Goal: Task Accomplishment & Management: Use online tool/utility

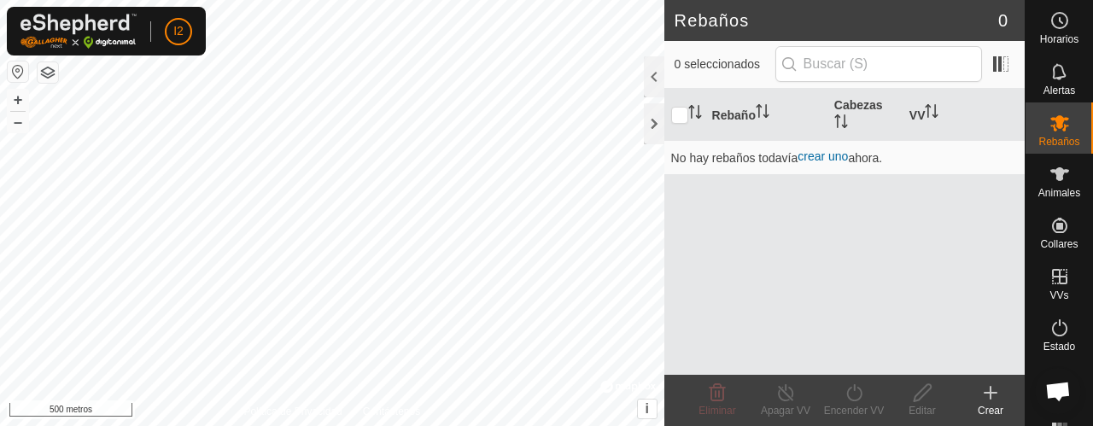
click at [953, 20] on h2 "Rebaños" at bounding box center [836, 20] width 324 height 20
click at [1006, 64] on span at bounding box center [1000, 63] width 27 height 27
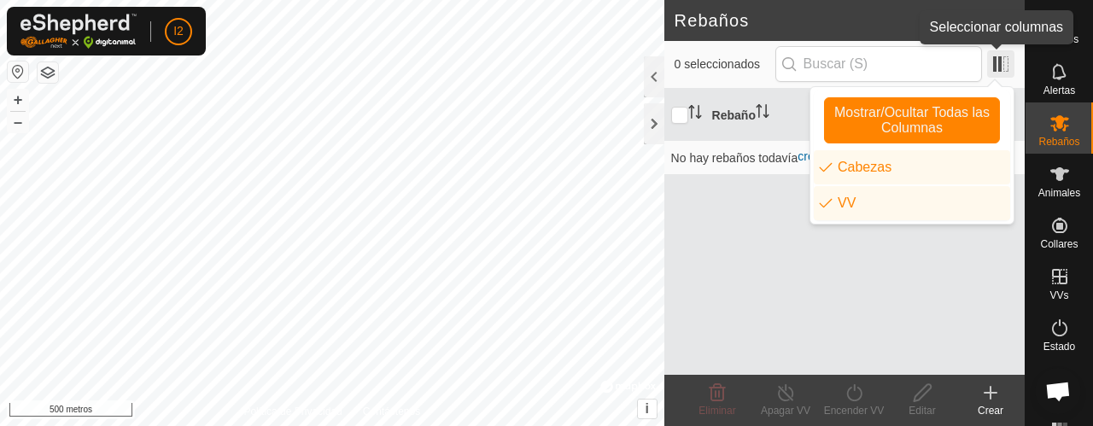
click at [995, 67] on span at bounding box center [1000, 63] width 27 height 27
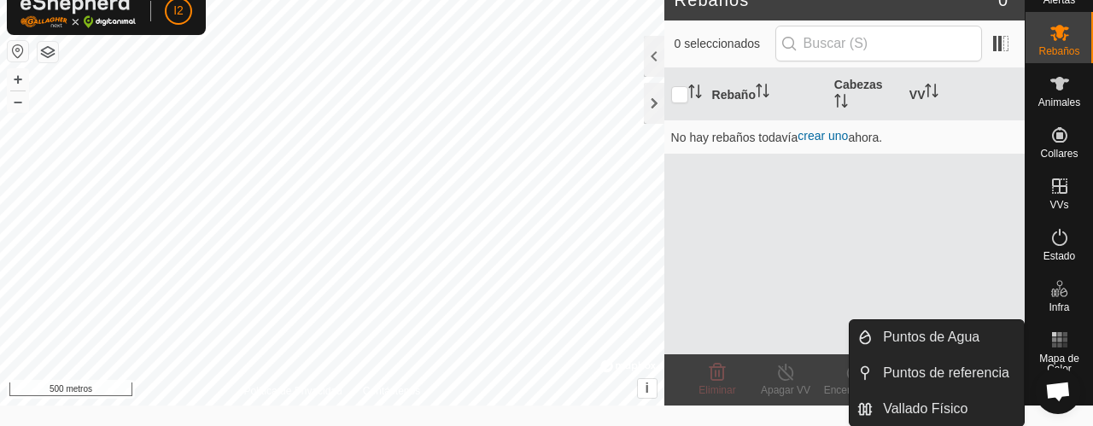
scroll to position [96, 0]
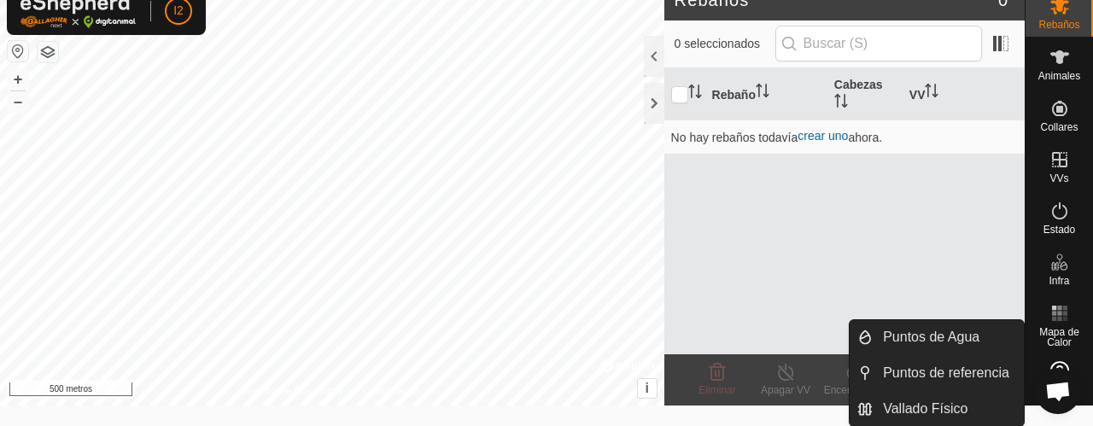
click at [1060, 399] on span "Chat abierto" at bounding box center [1057, 393] width 27 height 22
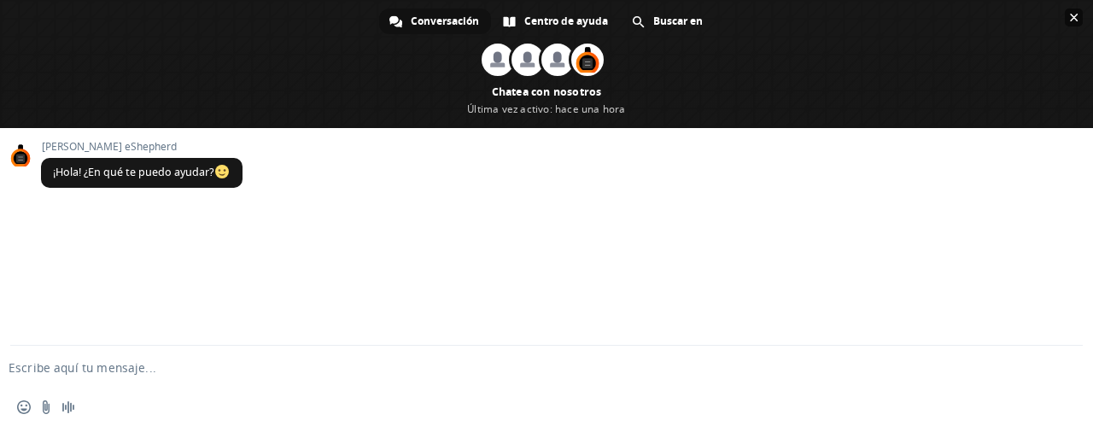
click at [1077, 18] on span "Cerrar el chat" at bounding box center [1073, 18] width 18 height 18
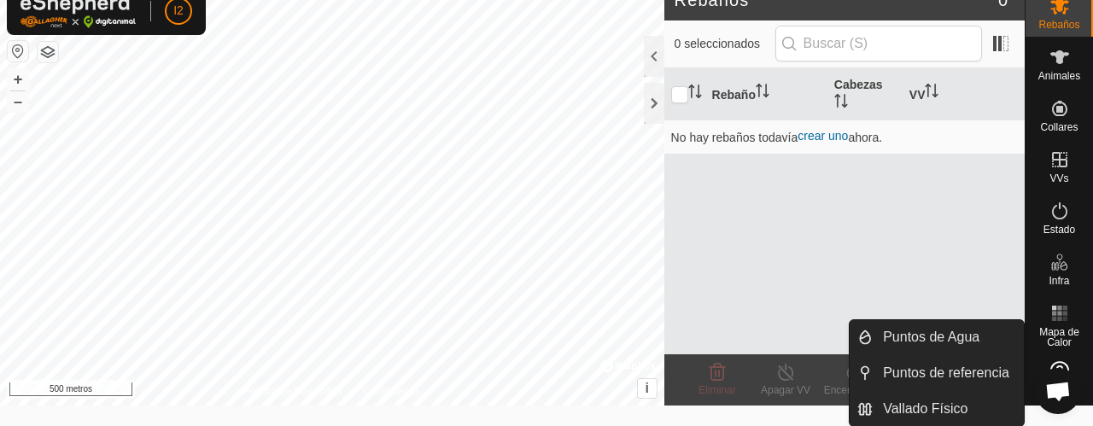
scroll to position [0, 0]
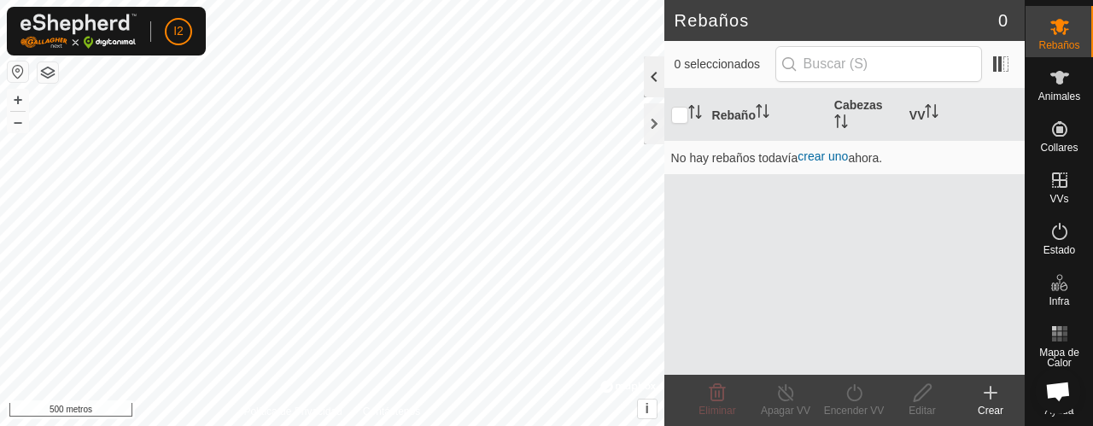
click at [649, 80] on div at bounding box center [654, 76] width 20 height 41
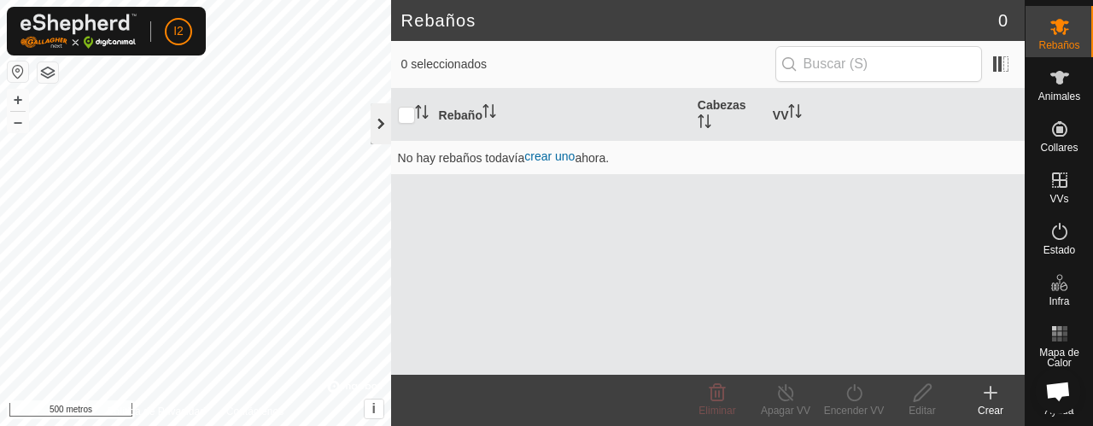
click at [389, 125] on div at bounding box center [380, 123] width 20 height 41
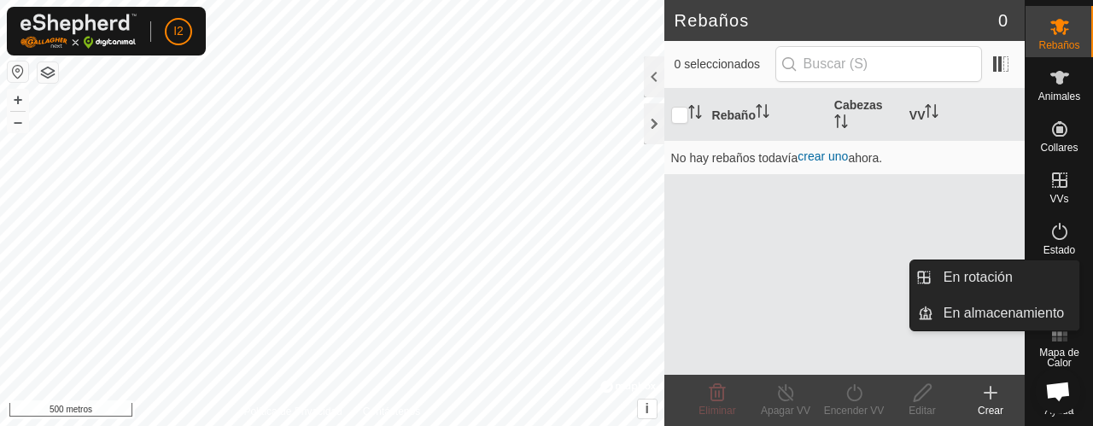
click at [1050, 190] on icon at bounding box center [1059, 180] width 20 height 20
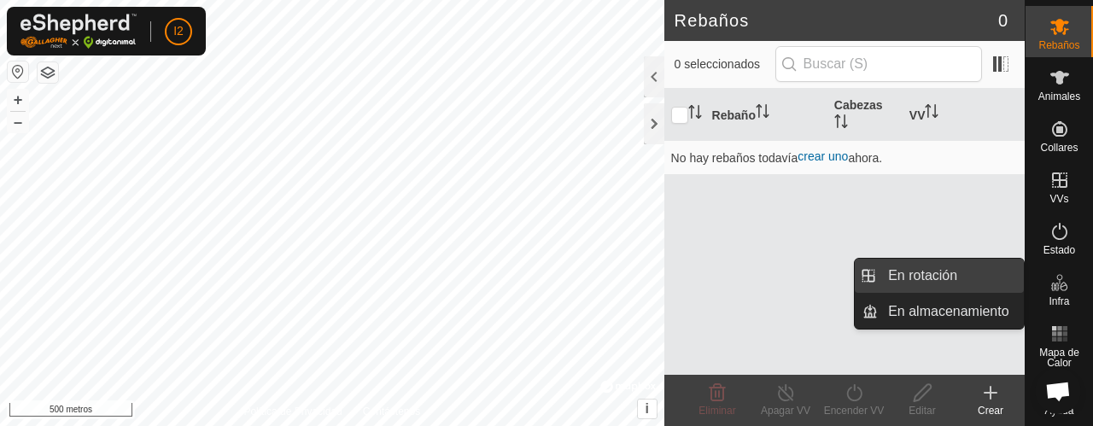
click at [925, 266] on link "En rotación" at bounding box center [951, 276] width 146 height 34
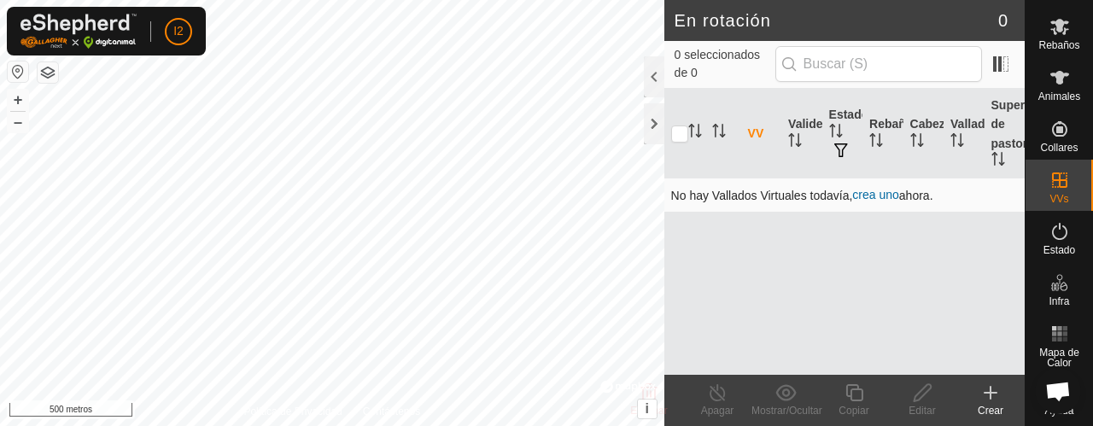
click at [891, 197] on font "crea uno" at bounding box center [875, 195] width 46 height 14
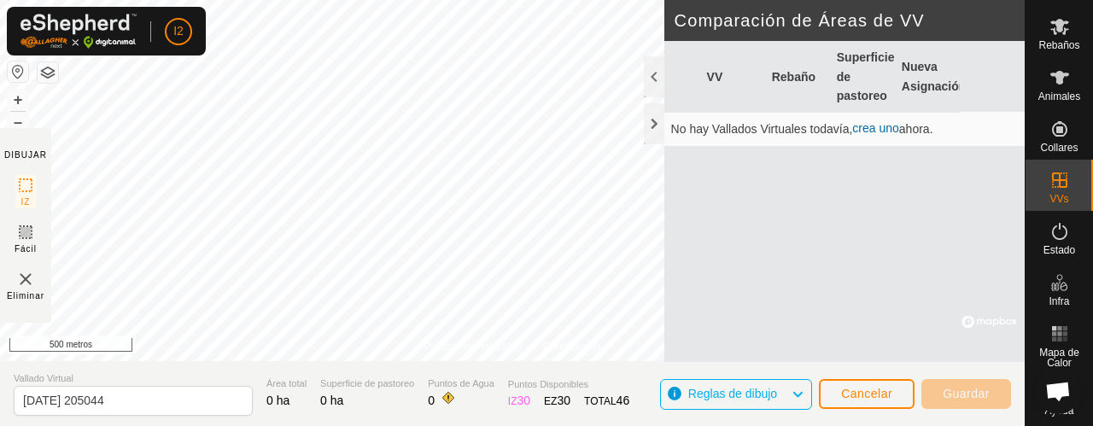
click at [797, 392] on icon at bounding box center [797, 394] width 14 height 22
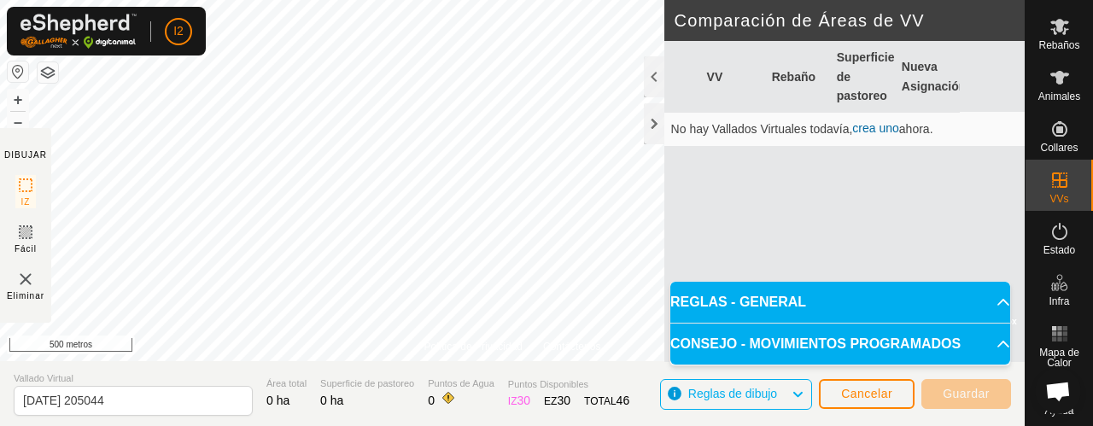
click at [994, 344] on p-accordion-header "CONSEJO - MOVIMIENTOS PROGRAMADOS" at bounding box center [840, 344] width 340 height 41
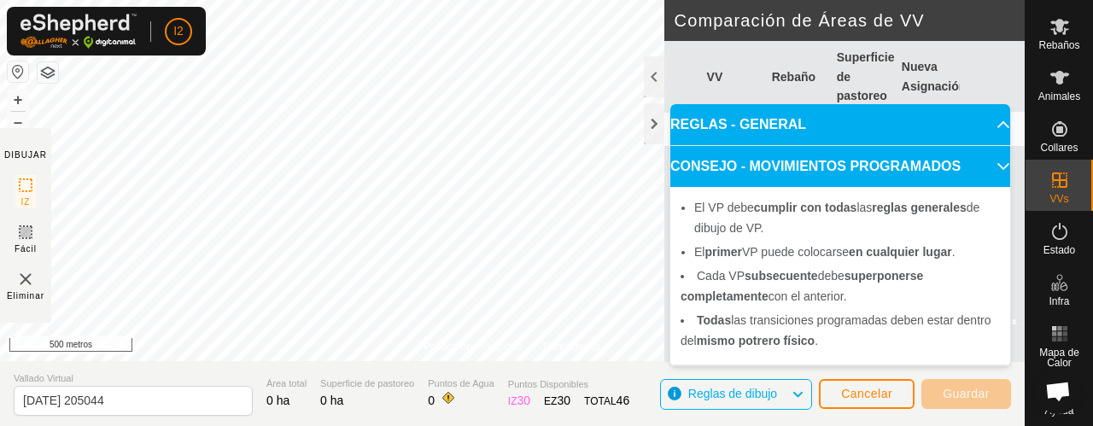
click at [932, 88] on font "Nueva Asignación" at bounding box center [933, 76] width 64 height 32
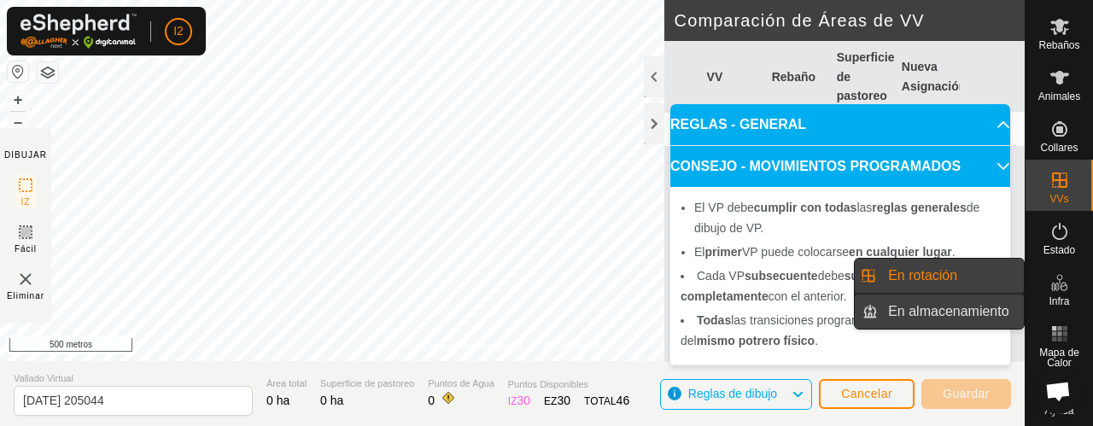
click at [958, 315] on link "En almacenamiento" at bounding box center [951, 311] width 146 height 34
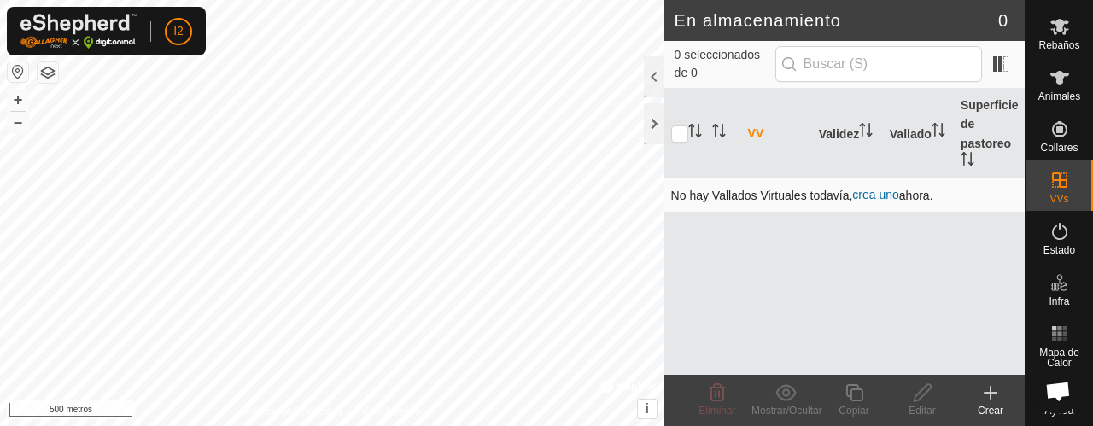
click at [867, 197] on font "crea uno" at bounding box center [875, 195] width 46 height 14
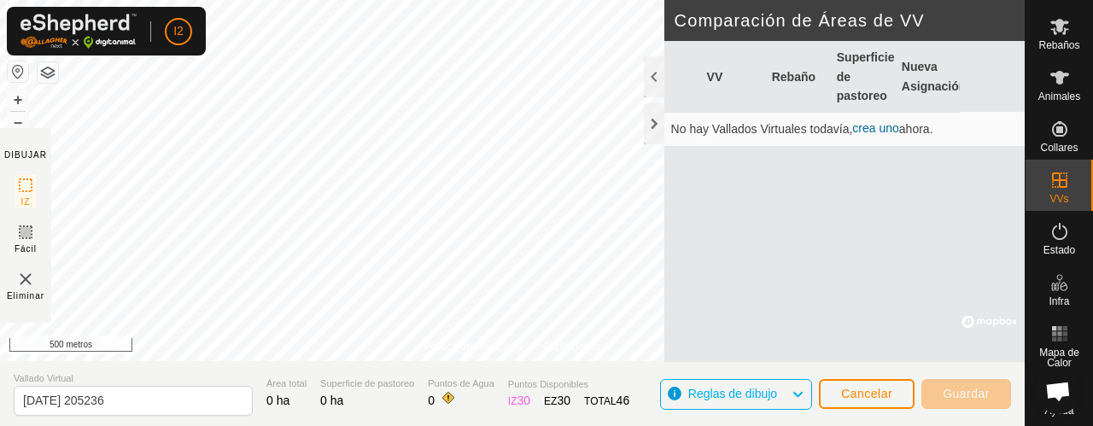
click at [25, 301] on span "Eliminar" at bounding box center [26, 295] width 38 height 13
click at [26, 276] on img at bounding box center [25, 279] width 20 height 20
click at [873, 387] on font "Cancelar" at bounding box center [866, 394] width 51 height 14
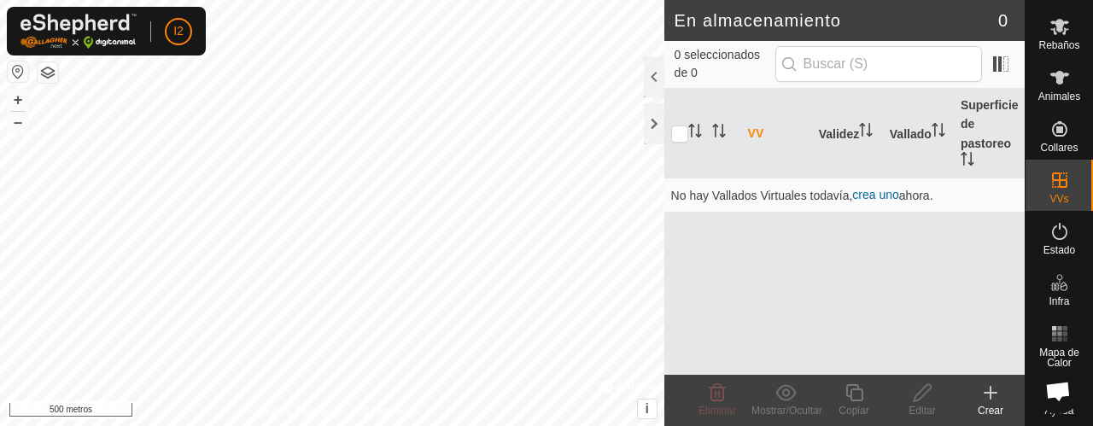
click at [17, 69] on button "button" at bounding box center [18, 71] width 20 height 20
click at [14, 63] on button "button" at bounding box center [18, 71] width 20 height 20
click at [14, 96] on font "+" at bounding box center [18, 99] width 9 height 18
click at [11, 99] on button "+" at bounding box center [18, 100] width 20 height 20
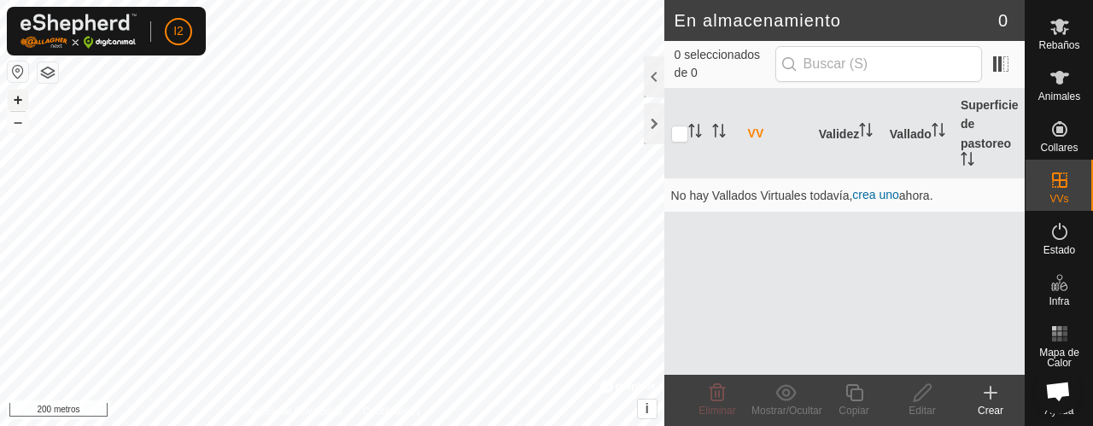
click at [11, 99] on button "+" at bounding box center [18, 100] width 20 height 20
click at [51, 73] on button "button" at bounding box center [48, 72] width 20 height 20
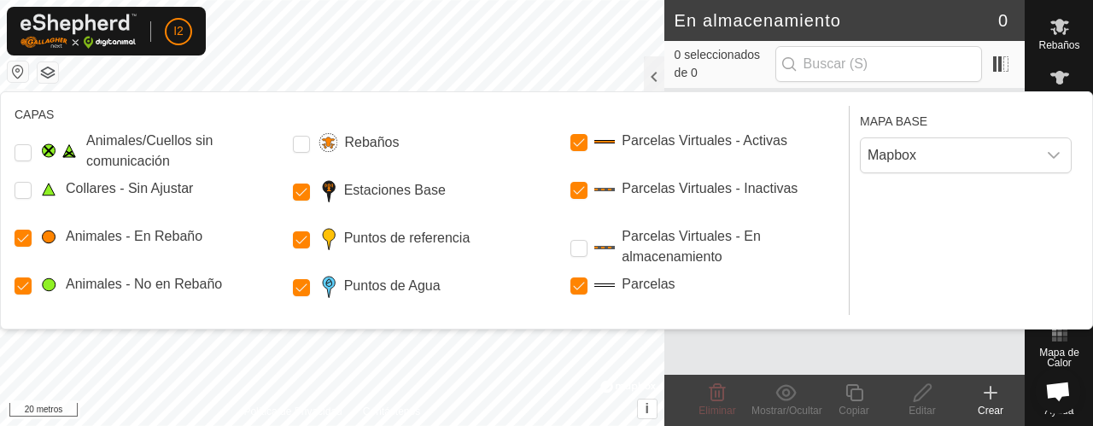
click at [909, 120] on font "MAPA BASE" at bounding box center [893, 121] width 67 height 14
click at [1052, 155] on icon "disparador desplegable" at bounding box center [1053, 155] width 12 height 7
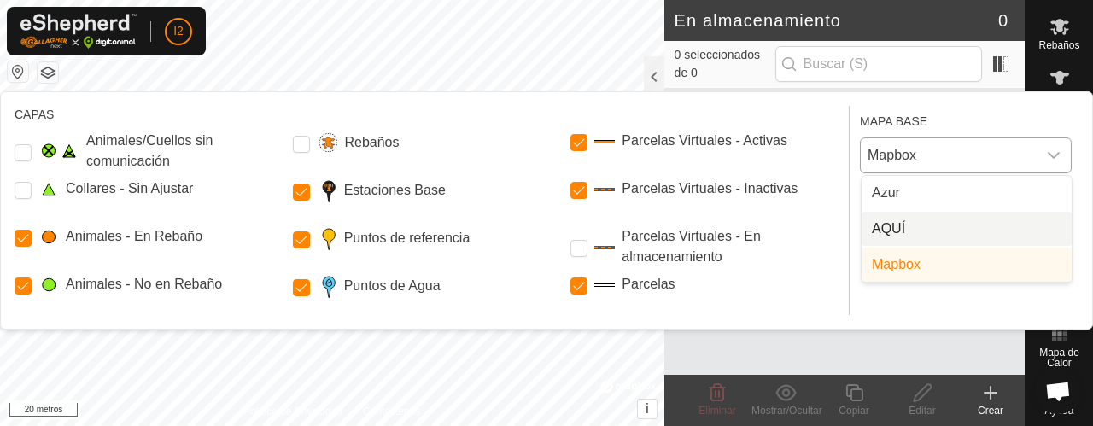
click at [896, 225] on li "AQUÍ" at bounding box center [966, 229] width 210 height 34
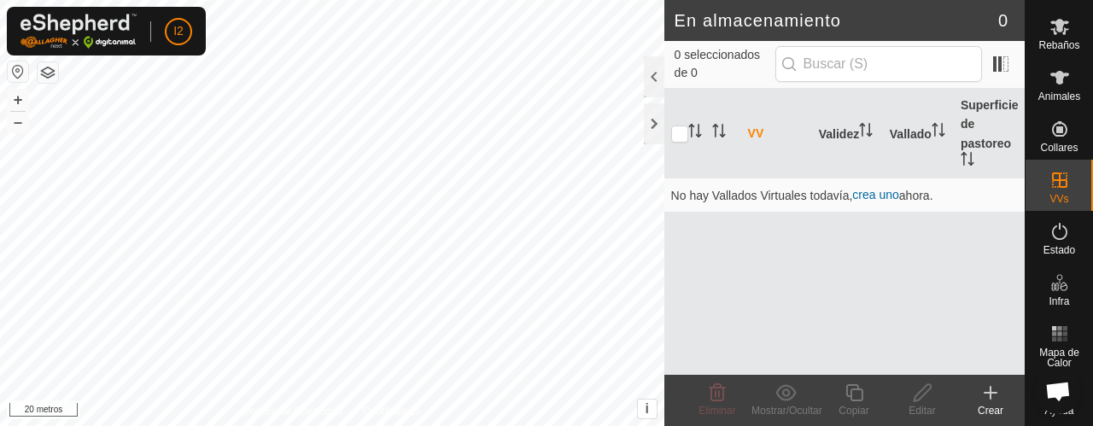
click at [48, 71] on button "button" at bounding box center [48, 72] width 20 height 20
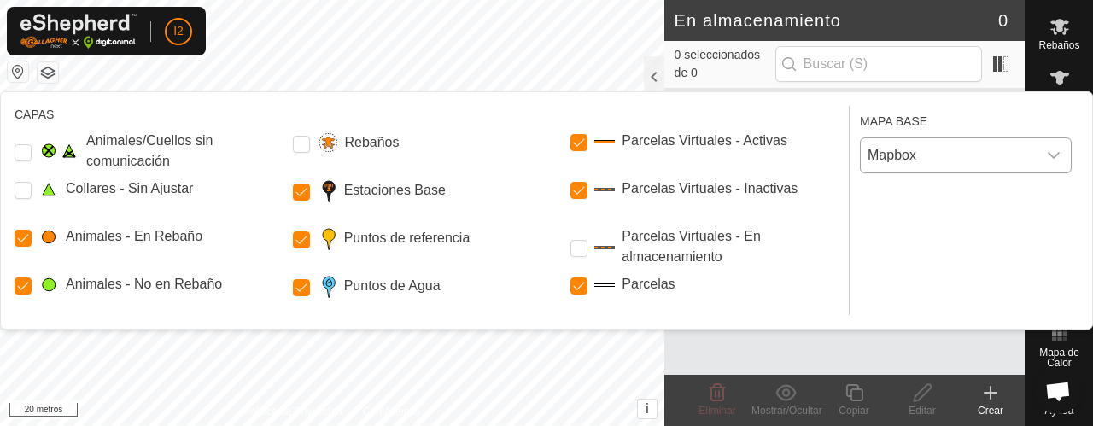
click at [1060, 149] on div "disparador desplegable" at bounding box center [1053, 155] width 34 height 34
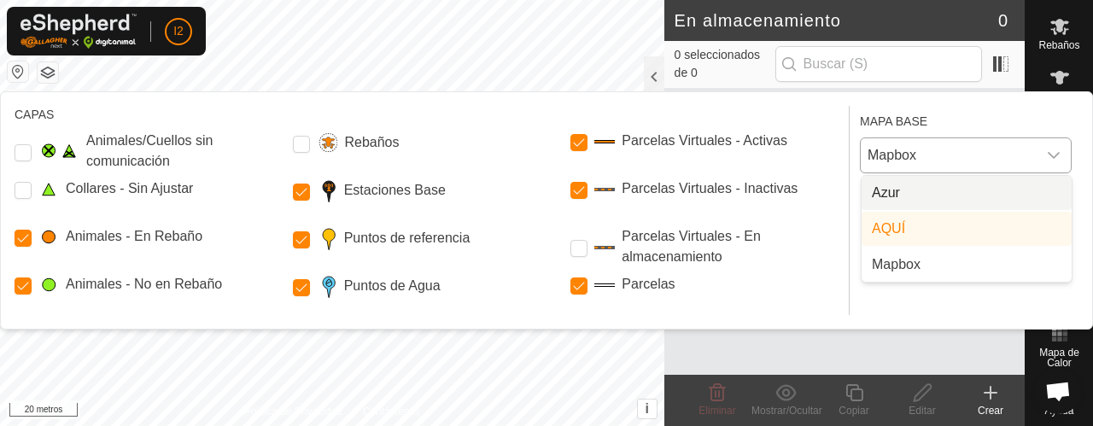
click at [907, 190] on li "Azur" at bounding box center [966, 193] width 210 height 34
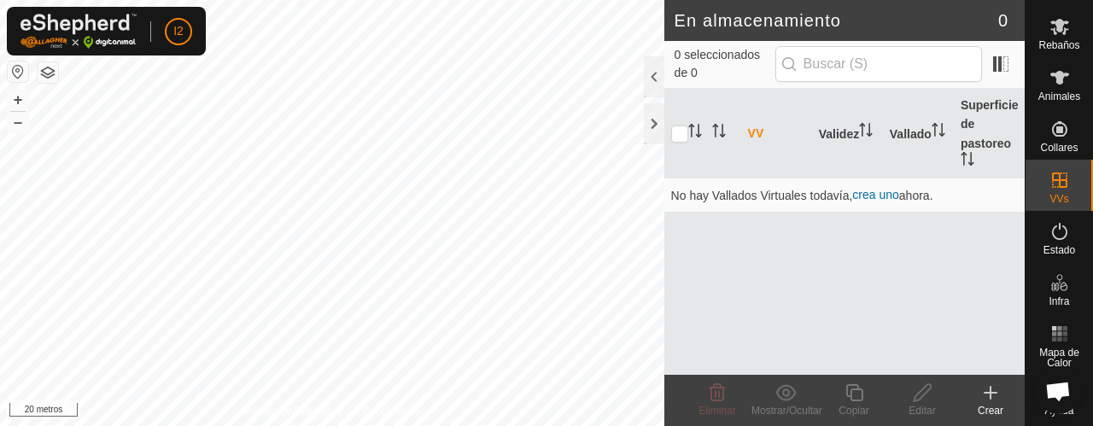
click at [48, 72] on button "button" at bounding box center [48, 72] width 20 height 20
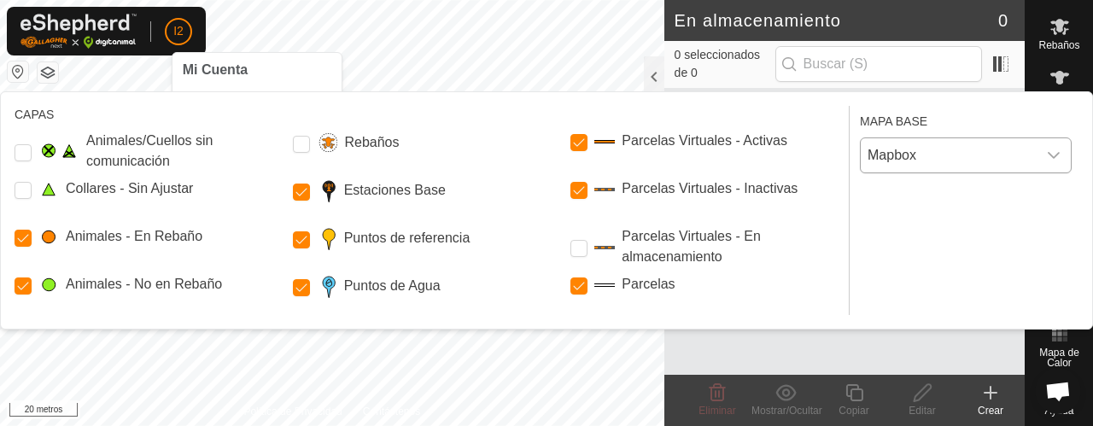
click at [1057, 156] on icon "disparador desplegable" at bounding box center [1054, 156] width 14 height 14
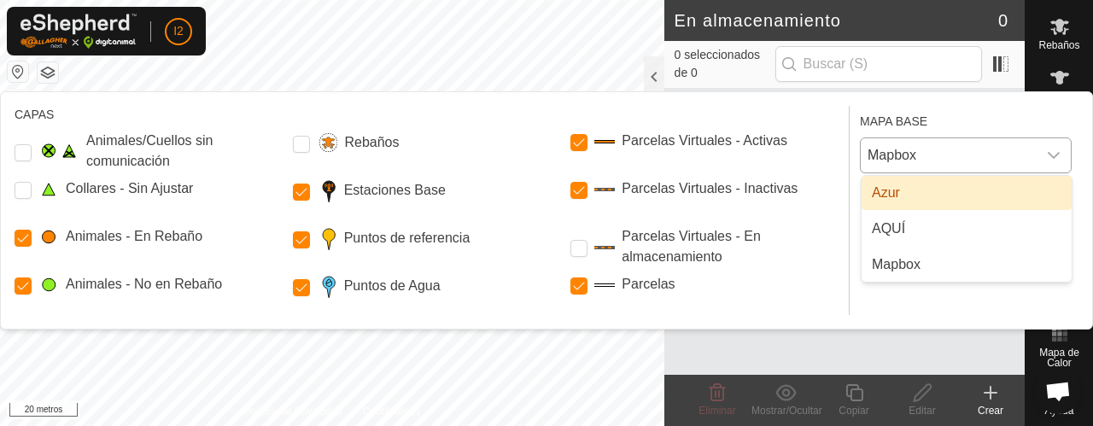
click at [913, 186] on li "Azur" at bounding box center [966, 193] width 210 height 34
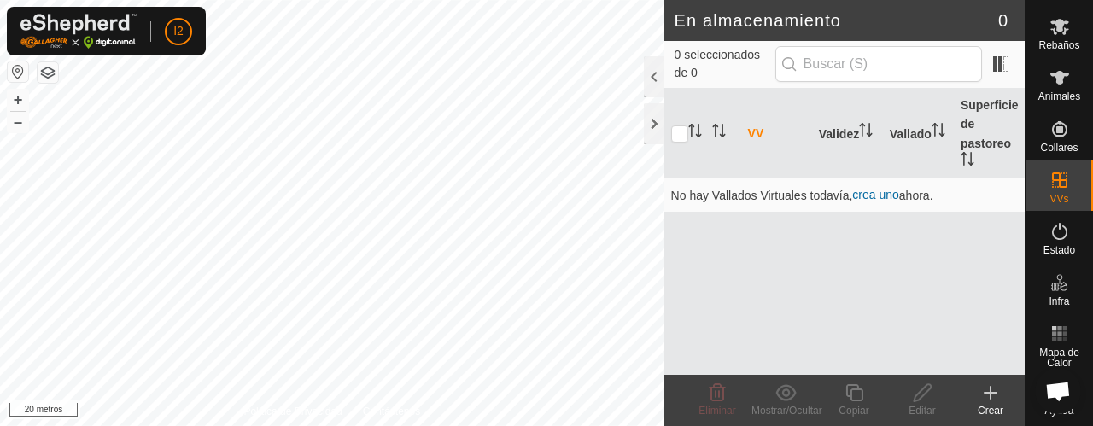
click at [51, 73] on button "button" at bounding box center [48, 72] width 20 height 20
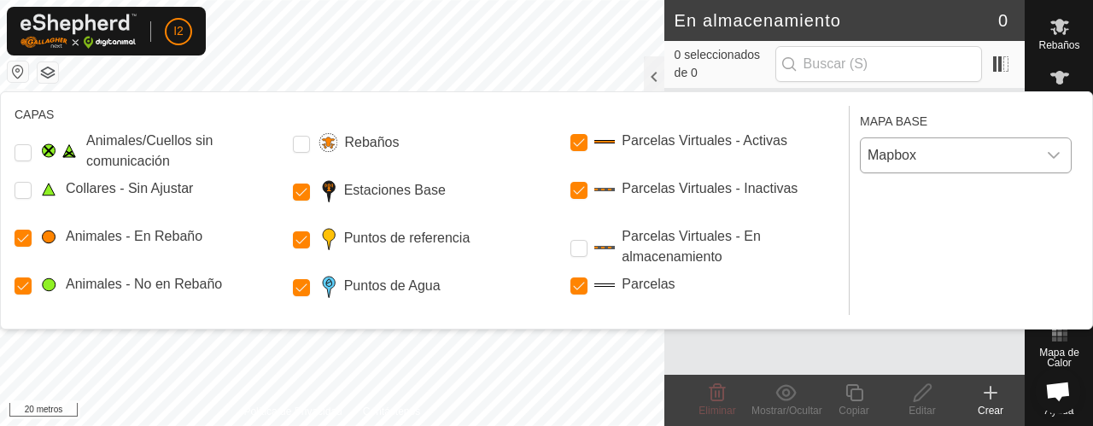
click at [1058, 157] on icon "disparador desplegable" at bounding box center [1054, 156] width 14 height 14
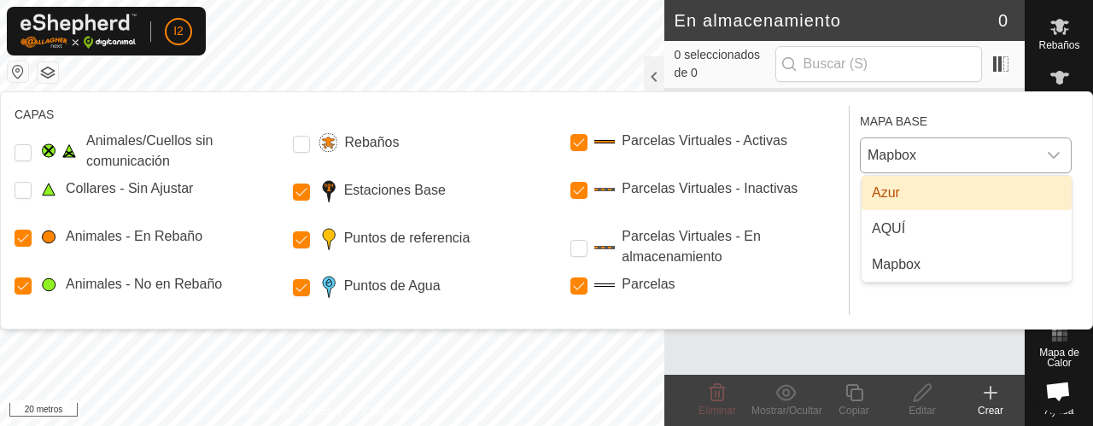
click at [918, 190] on li "Azur" at bounding box center [966, 193] width 210 height 34
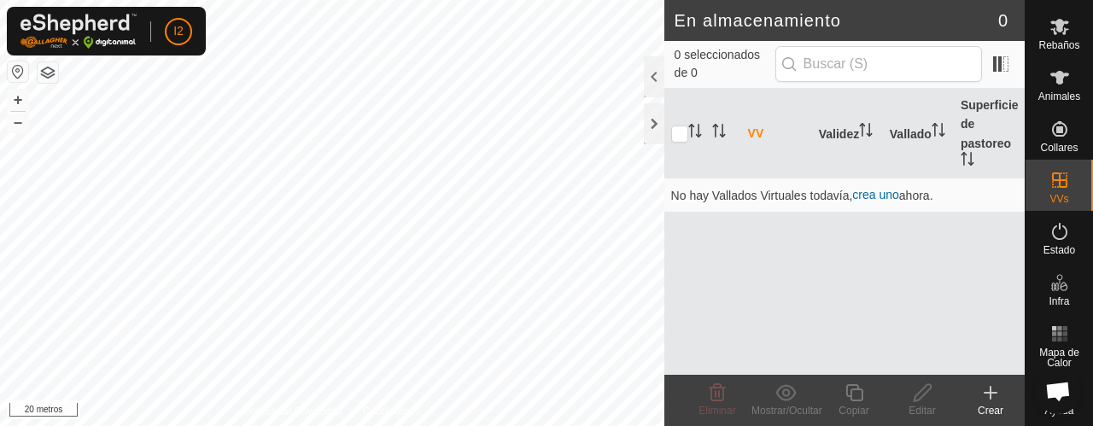
click at [51, 71] on button "button" at bounding box center [48, 72] width 20 height 20
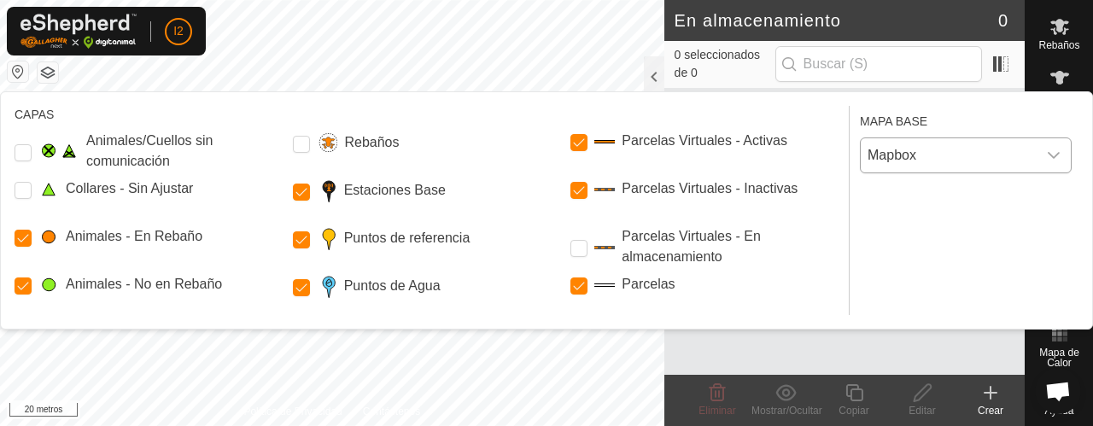
click at [1048, 149] on icon "disparador desplegable" at bounding box center [1054, 156] width 14 height 14
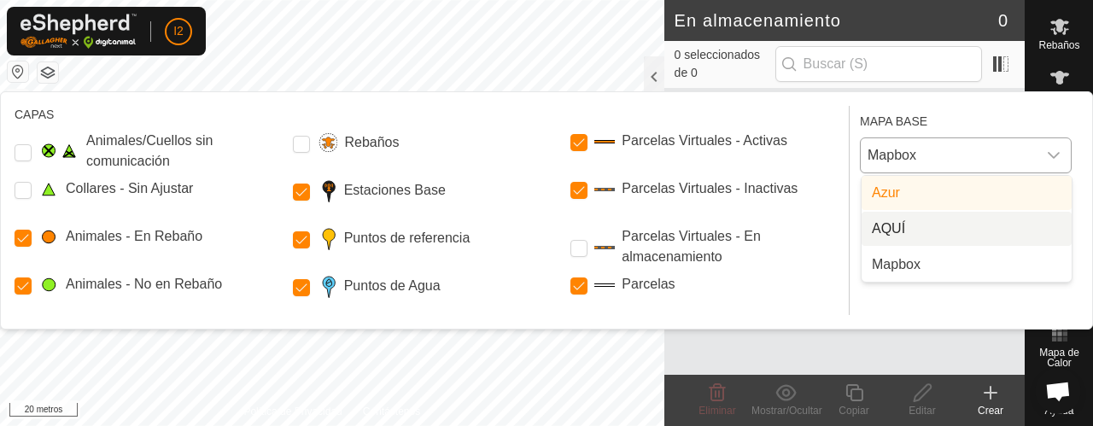
click at [896, 232] on li "AQUÍ" at bounding box center [966, 229] width 210 height 34
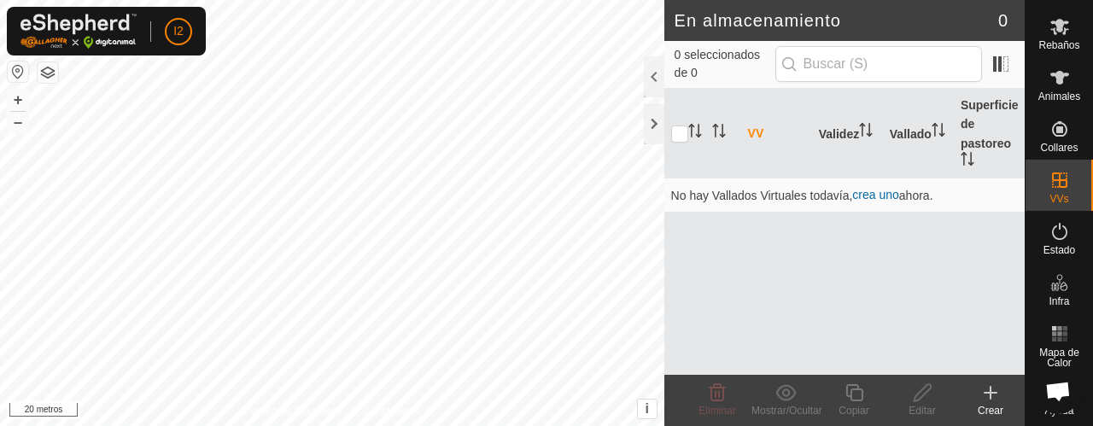
click at [43, 78] on button "button" at bounding box center [48, 72] width 20 height 20
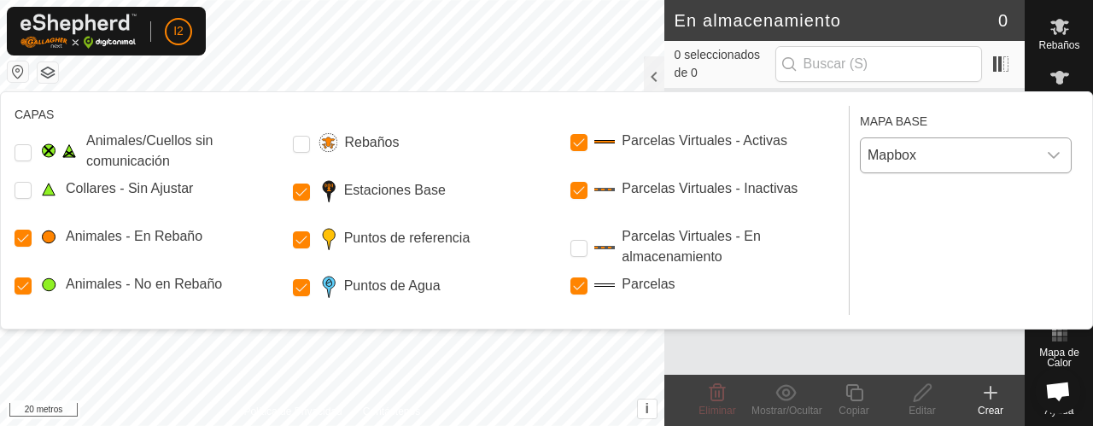
click at [988, 156] on span "Mapbox" at bounding box center [948, 155] width 176 height 34
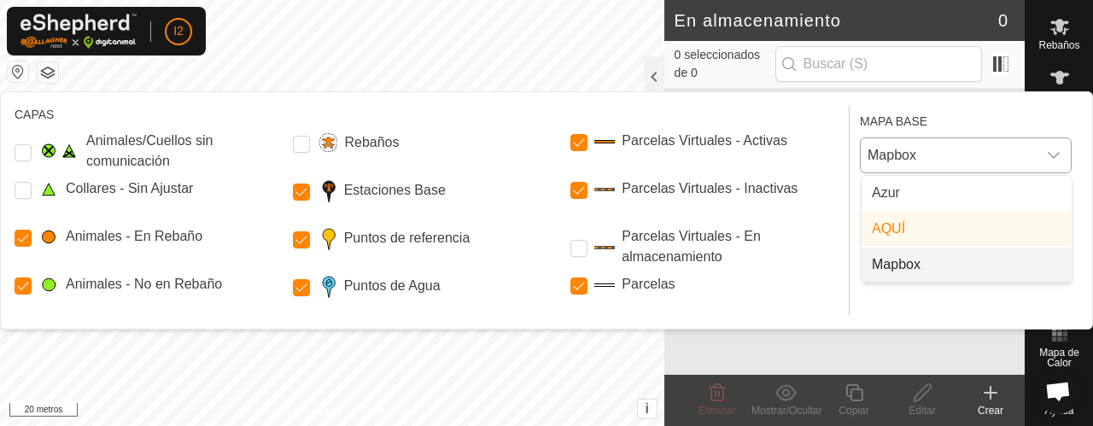
click at [908, 265] on li "Mapbox" at bounding box center [966, 265] width 210 height 34
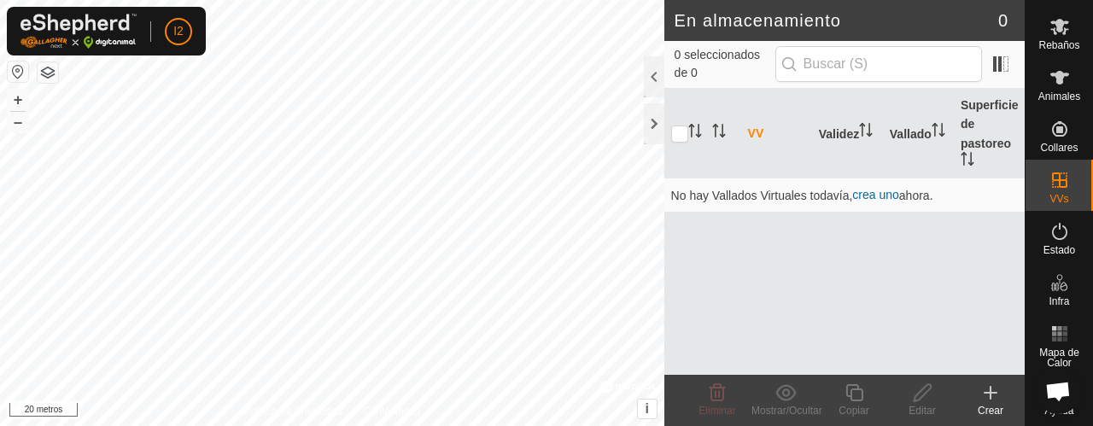
click at [45, 74] on button "button" at bounding box center [48, 72] width 20 height 20
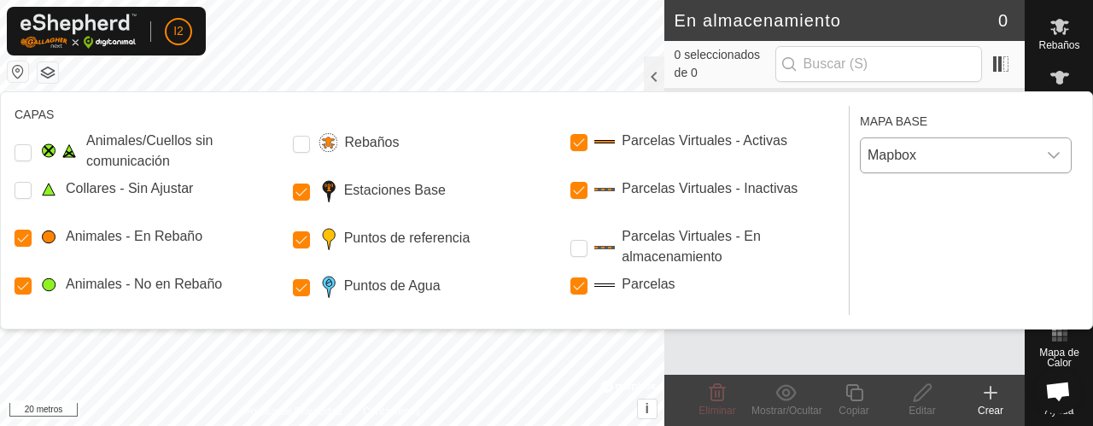
click at [1062, 155] on div "disparador desplegable" at bounding box center [1053, 155] width 34 height 34
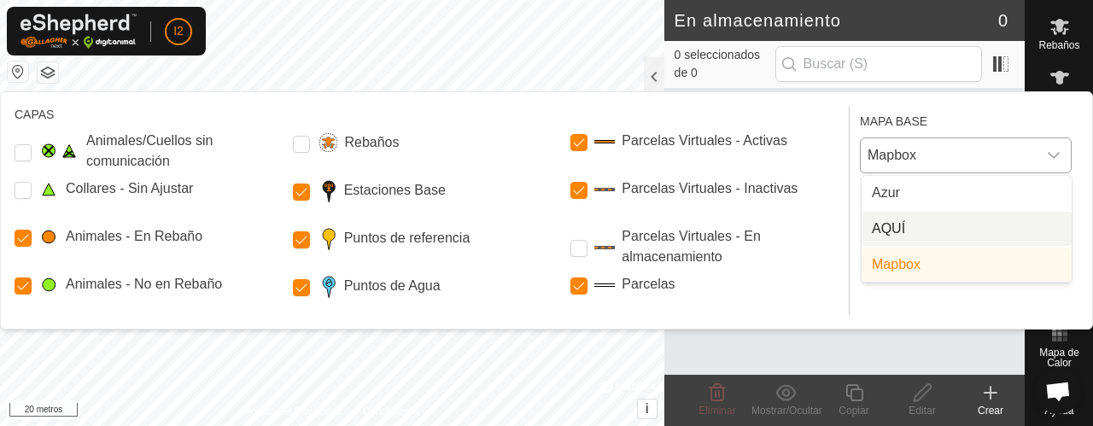
click at [898, 226] on li "AQUÍ" at bounding box center [966, 229] width 210 height 34
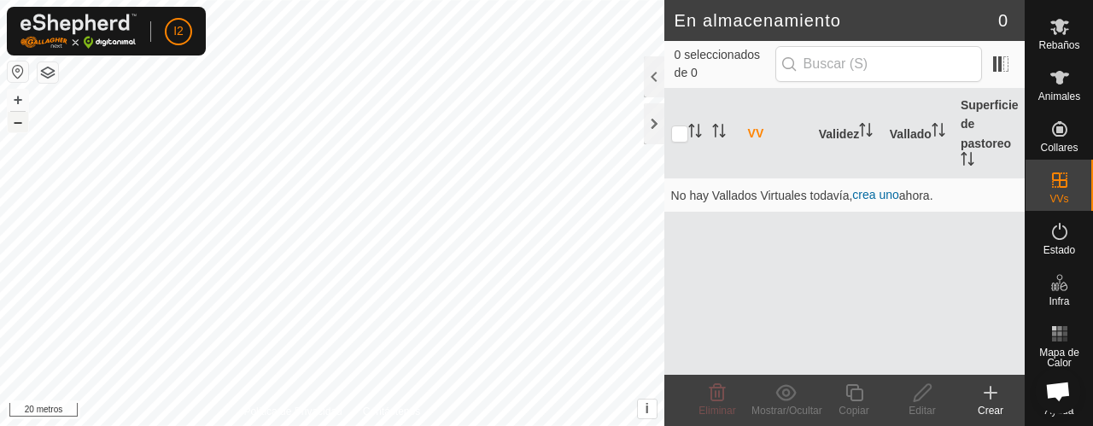
click at [16, 129] on font "–" at bounding box center [18, 122] width 9 height 18
click at [26, 93] on button "+" at bounding box center [18, 100] width 20 height 20
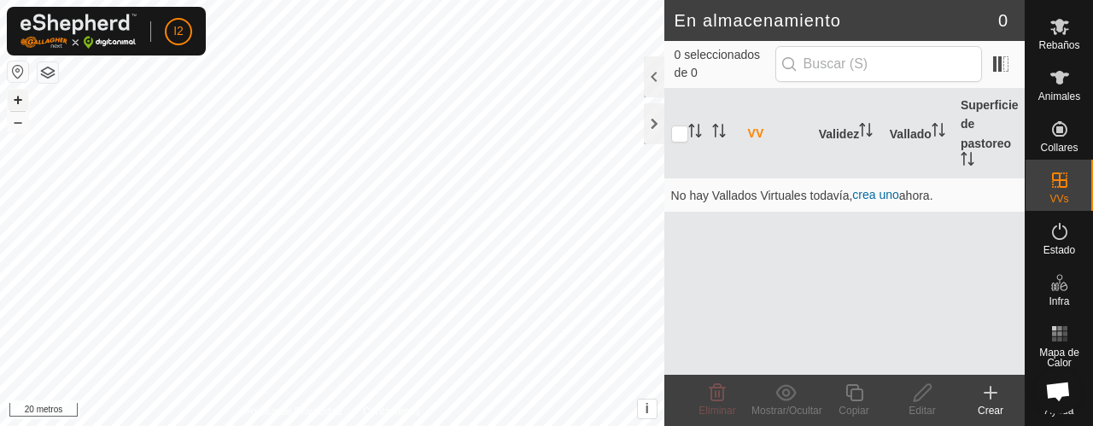
click at [26, 93] on button "+" at bounding box center [18, 100] width 20 height 20
click at [17, 119] on font "–" at bounding box center [18, 122] width 9 height 18
click at [664, 248] on div "En almacenamiento 0 0 seleccionados de 0 VV [PERSON_NAME] Superficie de pastore…" at bounding box center [512, 213] width 1024 height 426
click at [14, 122] on font "–" at bounding box center [18, 122] width 9 height 18
click at [647, 409] on font "i" at bounding box center [645, 408] width 3 height 15
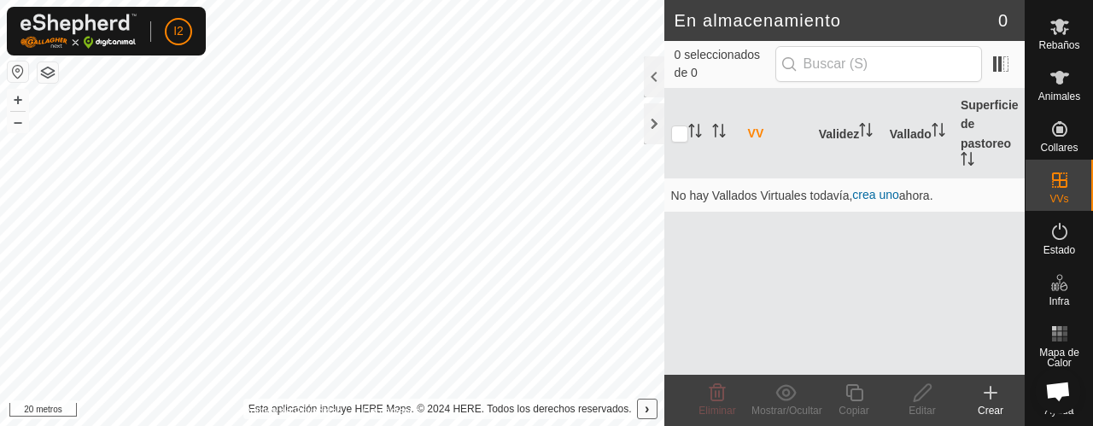
click at [649, 413] on span "›" at bounding box center [646, 408] width 4 height 15
click at [648, 409] on font "i" at bounding box center [645, 408] width 3 height 15
click at [451, 409] on font "Esta aplicación incluye HERE Maps. © 2024 HERE. Todos los derechos reservados." at bounding box center [439, 409] width 383 height 12
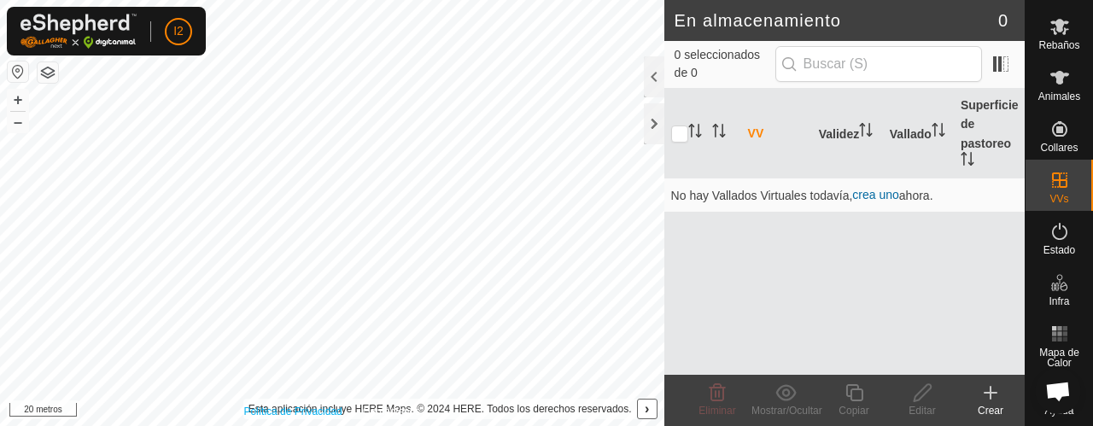
click at [294, 412] on font "Política de Privacidad" at bounding box center [292, 411] width 98 height 12
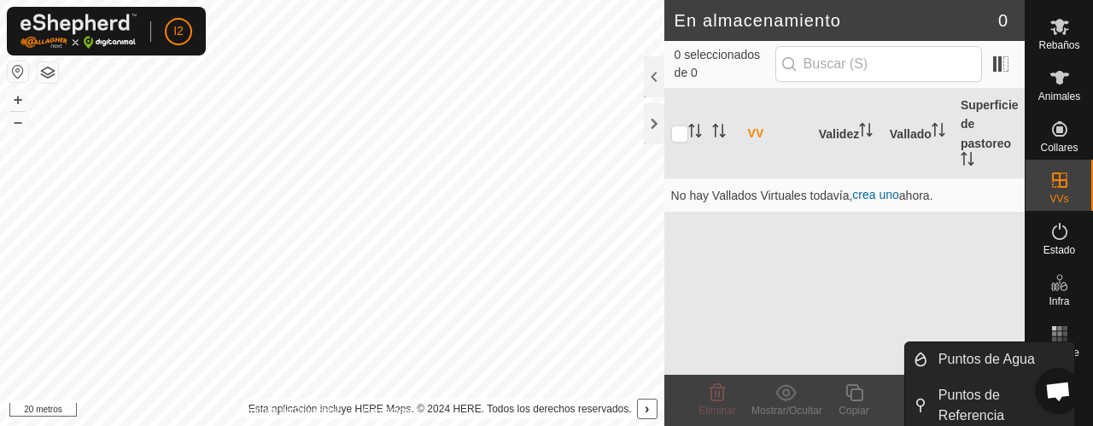
scroll to position [16, 0]
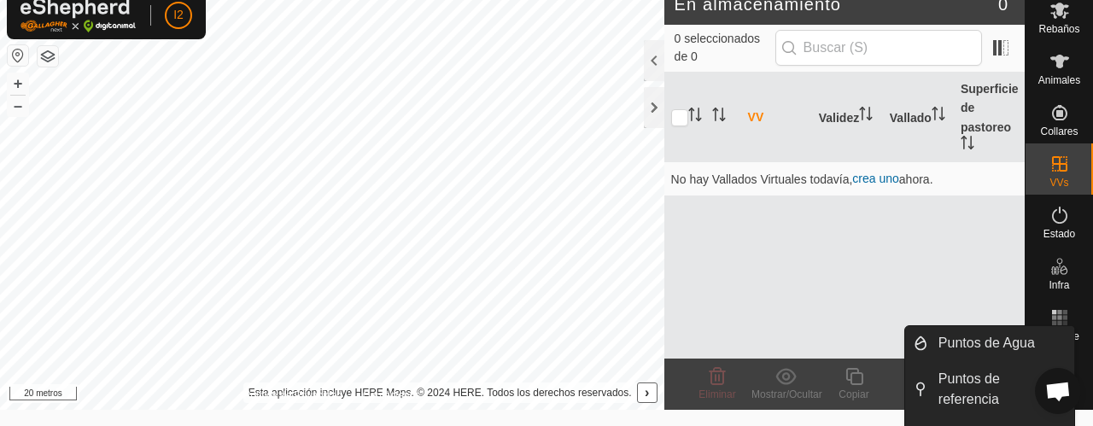
click at [1052, 276] on es-infrastructure-svg-icon at bounding box center [1059, 266] width 31 height 27
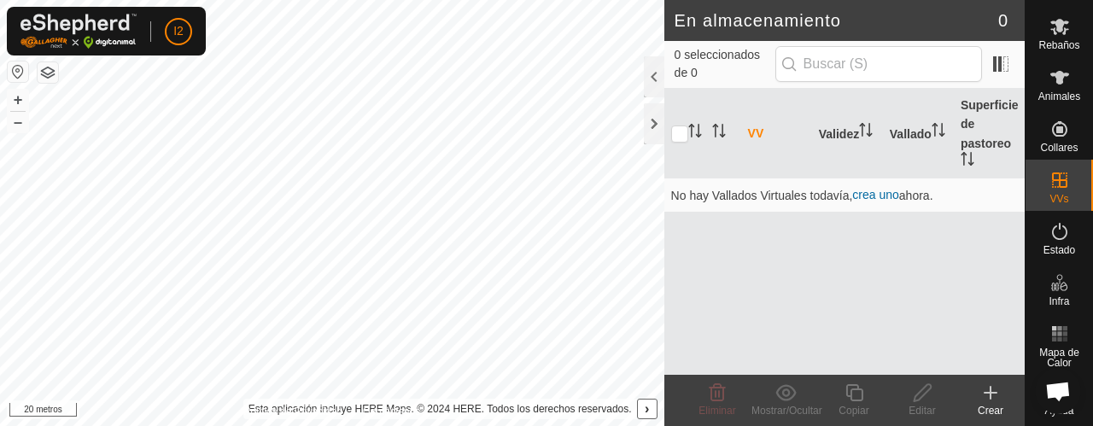
click at [15, 73] on button "button" at bounding box center [18, 71] width 20 height 20
click at [300, 0] on html "I2 Horarios Alertas Rebaños Animales Collares VVs Estado Infra Mapa de Calor Ay…" at bounding box center [546, 213] width 1093 height 426
click at [403, 0] on html "I2 Horarios Alertas Rebaños Animales Collares VVs Estado Infra Mapa de Calor Ay…" at bounding box center [546, 213] width 1093 height 426
click at [14, 96] on font "+" at bounding box center [18, 99] width 9 height 18
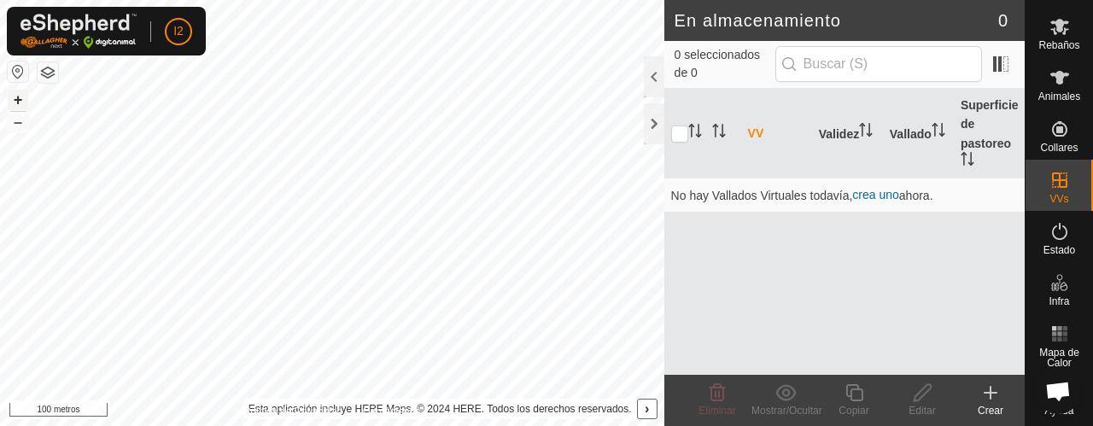
click at [20, 102] on font "+" at bounding box center [18, 99] width 9 height 18
click at [10, 108] on button "+" at bounding box center [18, 100] width 20 height 20
click at [432, 425] on html "I2 Horarios Alertas Rebaños Animales Collares VVs Estado Infra Mapa de Calor Ay…" at bounding box center [546, 213] width 1093 height 426
click at [22, 119] on font "–" at bounding box center [18, 122] width 9 height 18
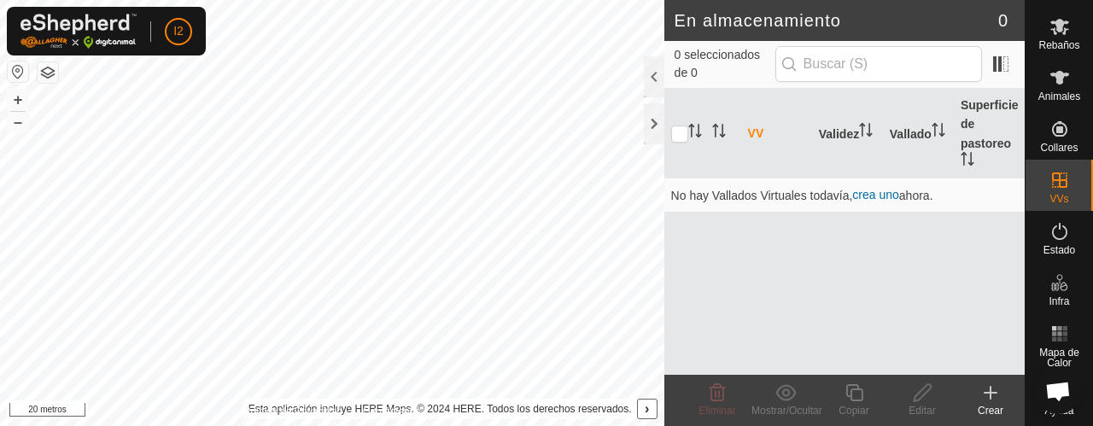
click at [42, 68] on button "button" at bounding box center [48, 72] width 20 height 20
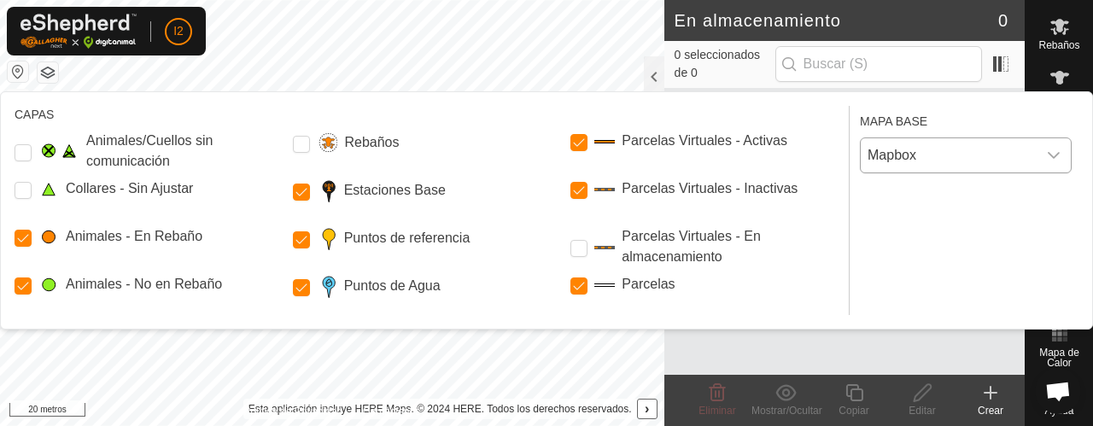
click at [1055, 170] on div "disparador desplegable" at bounding box center [1053, 155] width 34 height 34
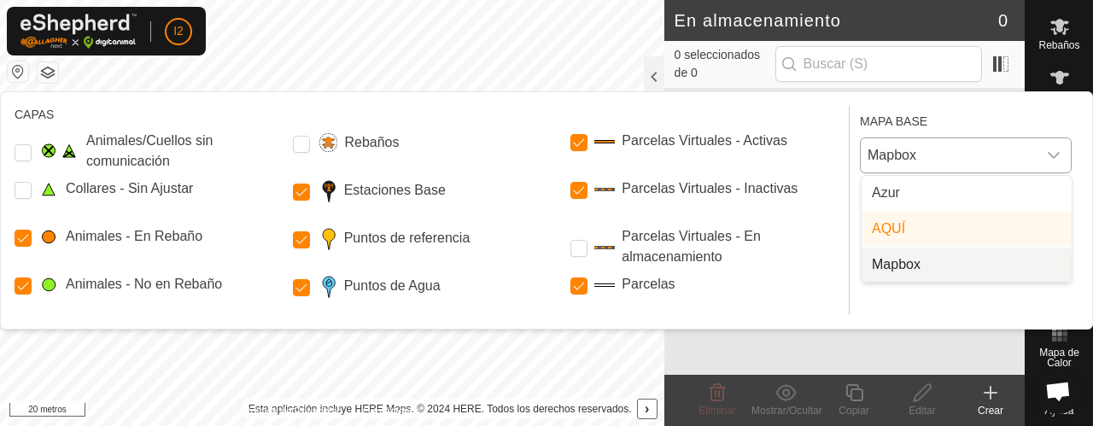
click at [930, 265] on li "Mapbox" at bounding box center [966, 265] width 210 height 34
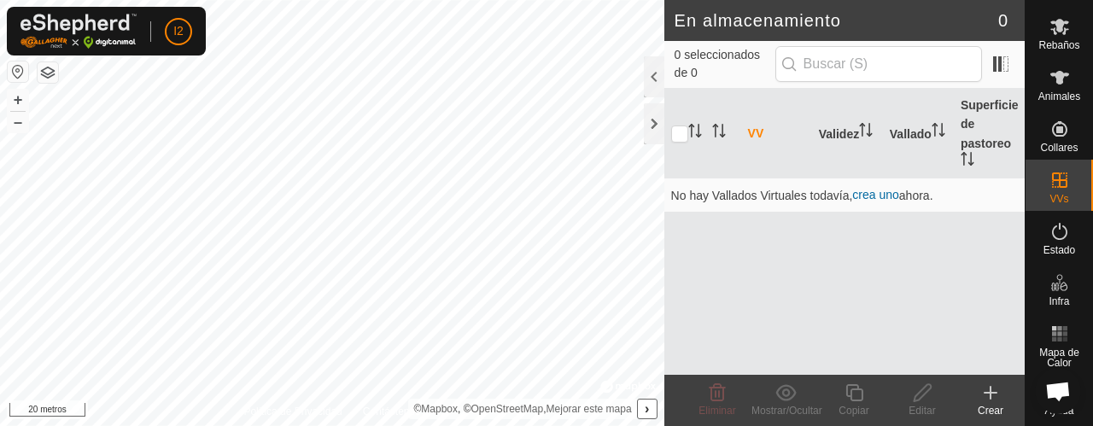
click at [48, 70] on button "button" at bounding box center [48, 72] width 20 height 20
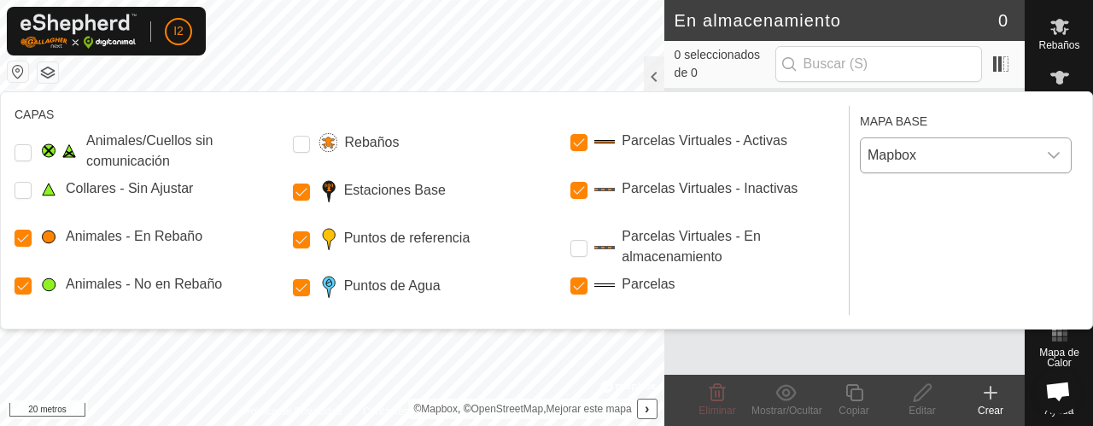
click at [1047, 160] on icon "disparador desplegable" at bounding box center [1054, 156] width 14 height 14
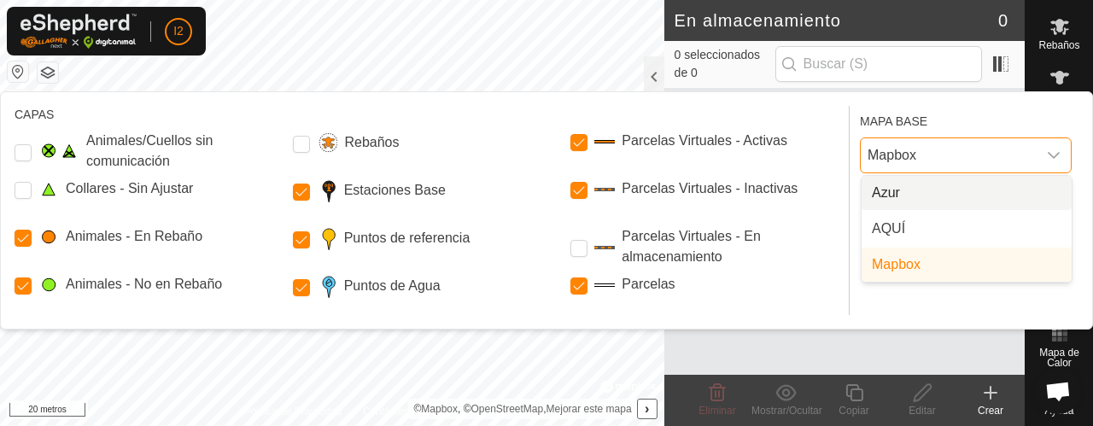
click at [904, 194] on li "Azur" at bounding box center [966, 193] width 210 height 34
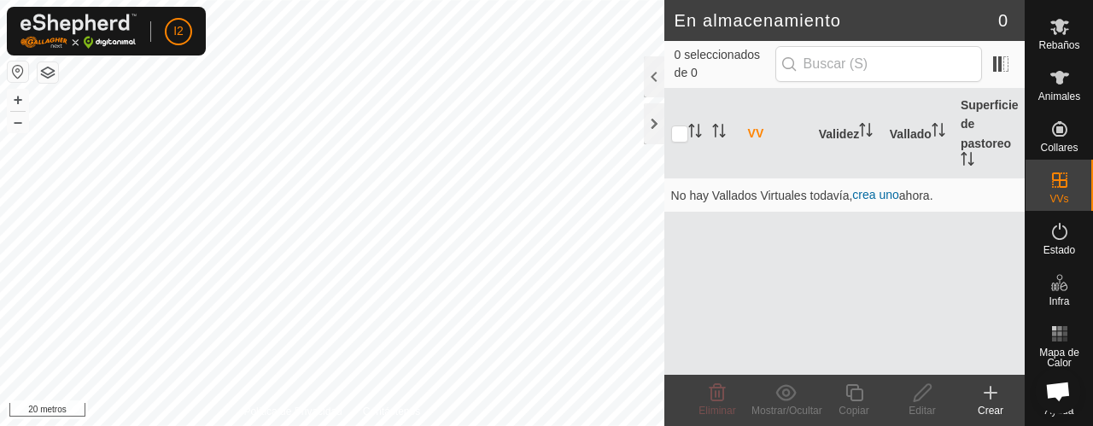
click at [47, 76] on button "button" at bounding box center [48, 72] width 20 height 20
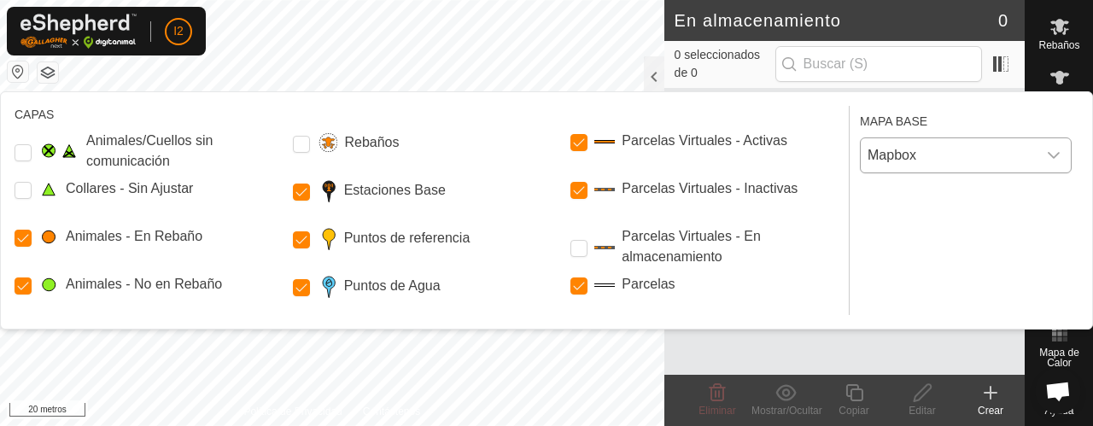
click at [1058, 153] on icon "disparador desplegable" at bounding box center [1053, 155] width 12 height 7
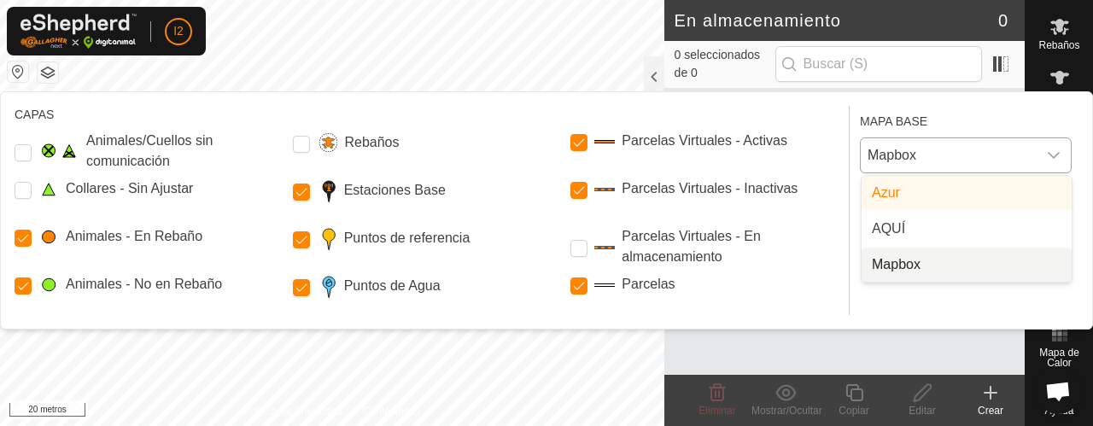
click at [895, 270] on li "Mapbox" at bounding box center [966, 265] width 210 height 34
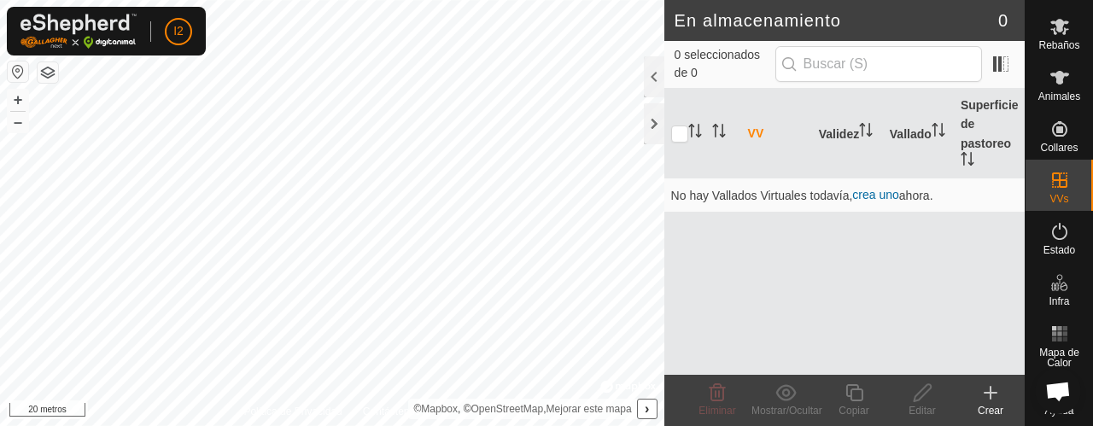
click at [50, 76] on button "button" at bounding box center [48, 72] width 20 height 20
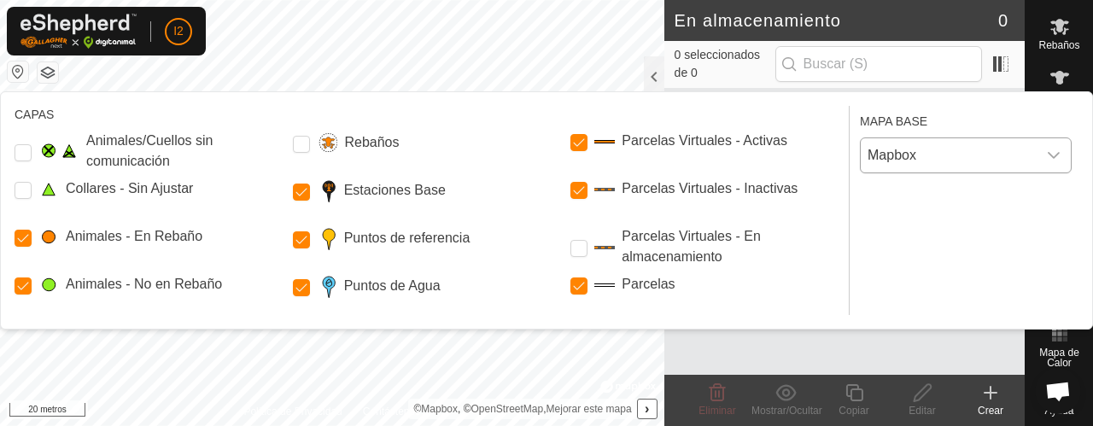
click at [1050, 164] on div "disparador desplegable" at bounding box center [1053, 155] width 34 height 34
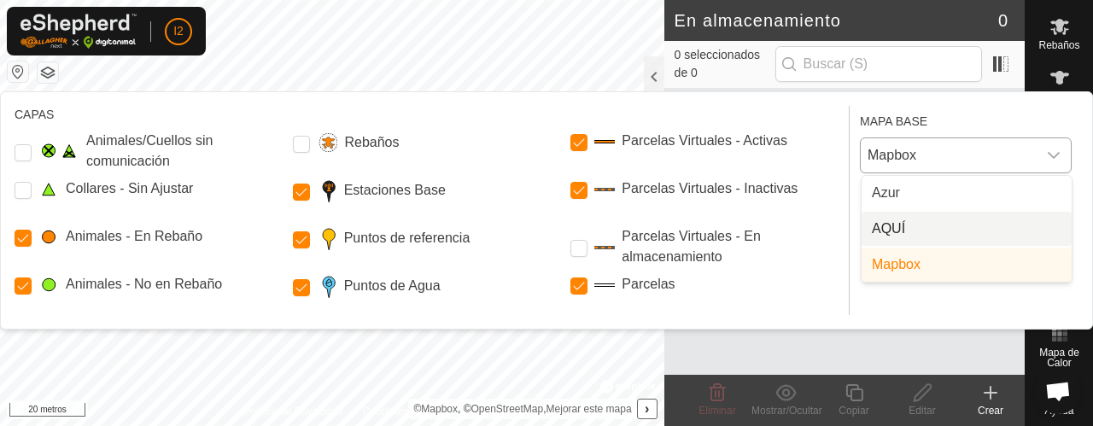
click at [895, 230] on li "AQUÍ" at bounding box center [966, 229] width 210 height 34
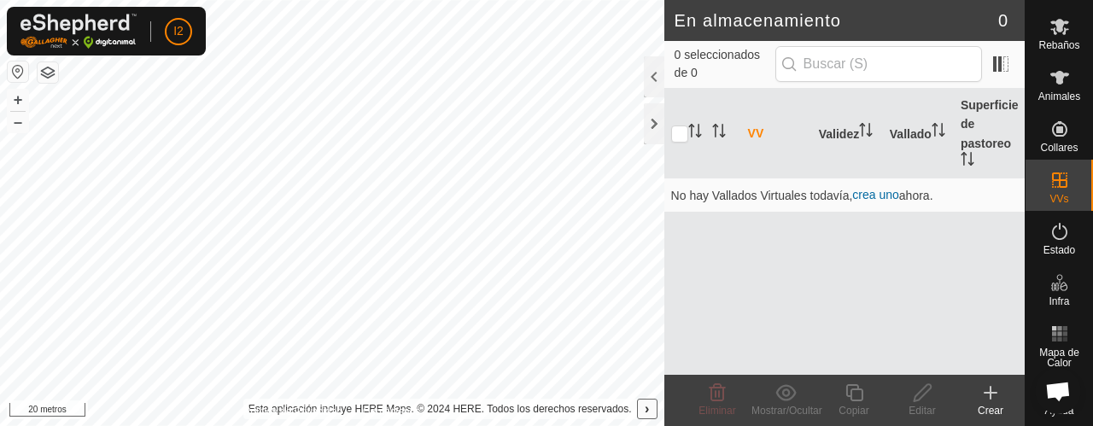
click at [647, 408] on span "›" at bounding box center [646, 408] width 4 height 15
click at [651, 70] on div at bounding box center [654, 76] width 20 height 41
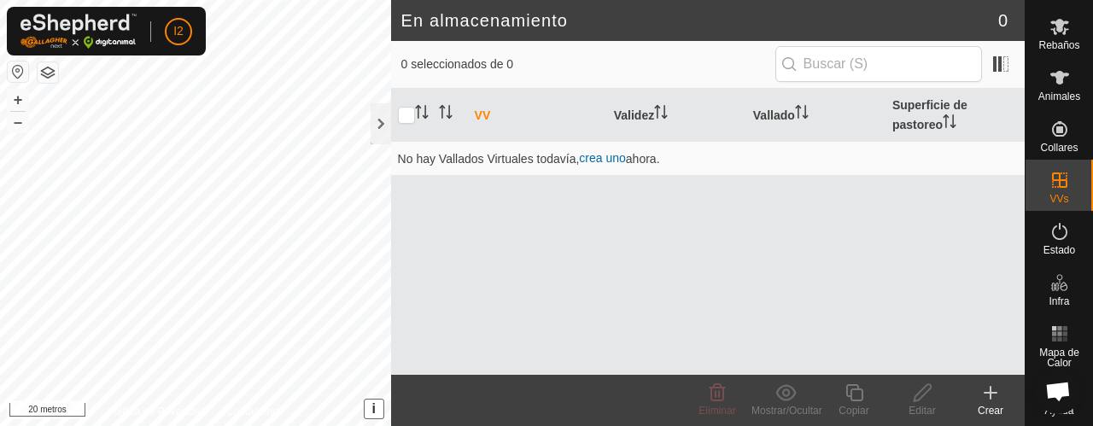
click at [990, 395] on icon at bounding box center [990, 393] width 0 height 12
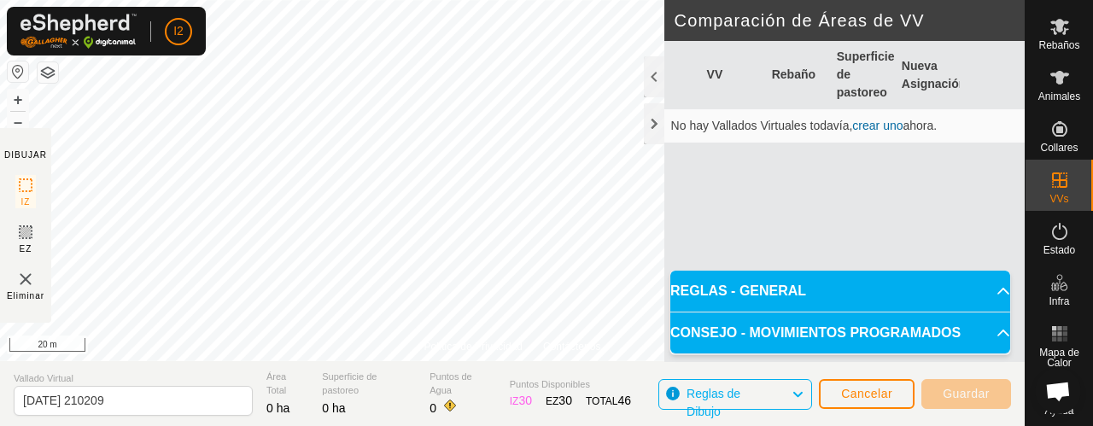
click at [999, 333] on icon at bounding box center [1003, 333] width 14 height 14
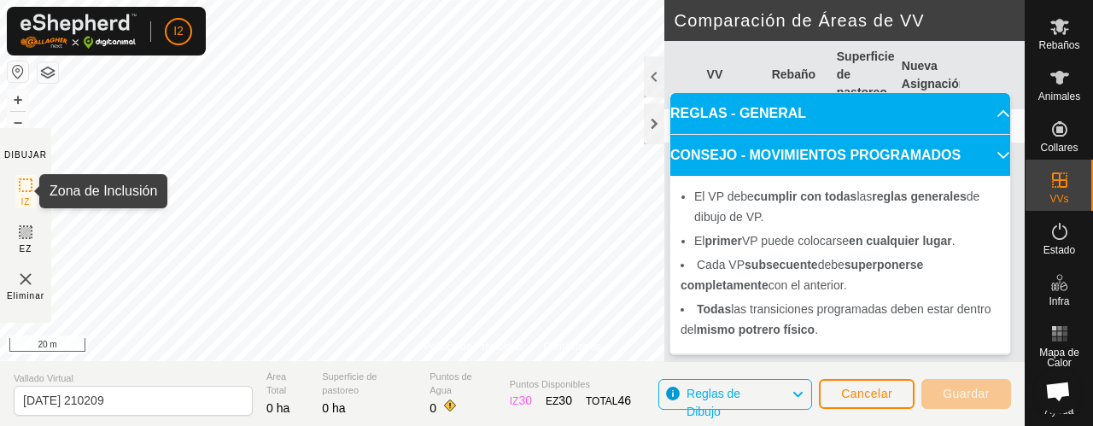
click at [24, 180] on icon at bounding box center [25, 185] width 20 height 20
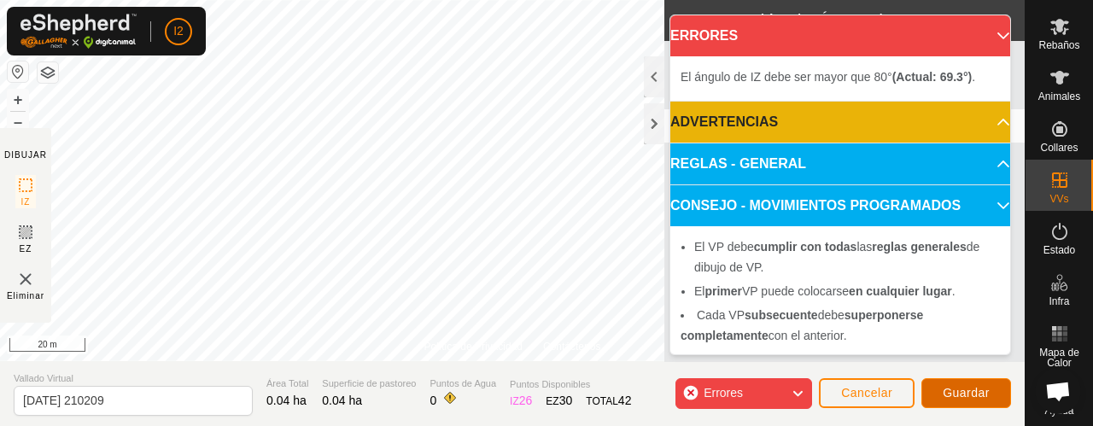
click at [971, 390] on span "Guardar" at bounding box center [965, 393] width 47 height 14
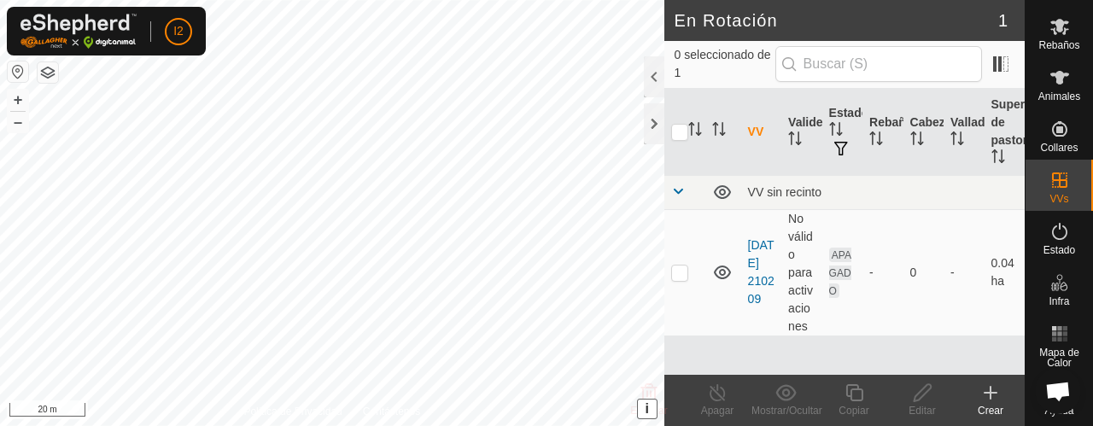
click at [458, 62] on div "Vallados Virtuales" at bounding box center [542, 52] width 266 height 20
click at [189, 33] on p-avatar "I2" at bounding box center [178, 31] width 27 height 27
